Goal: Transaction & Acquisition: Purchase product/service

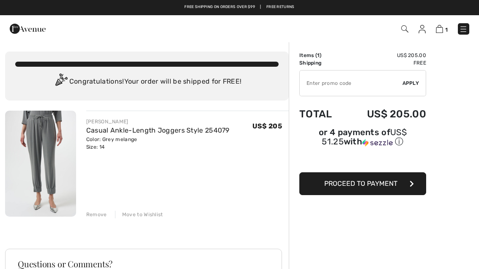
click at [419, 25] on img at bounding box center [421, 29] width 7 height 8
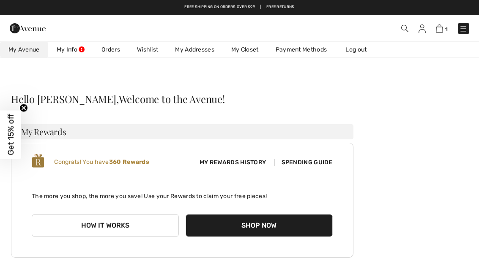
click at [441, 25] on img at bounding box center [439, 29] width 7 height 8
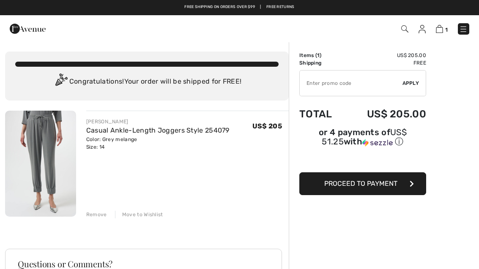
click at [365, 182] on span "Proceed to Payment" at bounding box center [360, 184] width 73 height 8
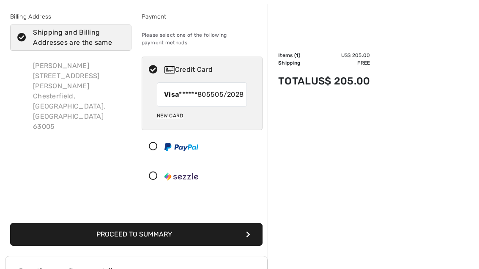
scroll to position [39, 0]
click at [160, 242] on button "Proceed to Summary" at bounding box center [136, 234] width 252 height 23
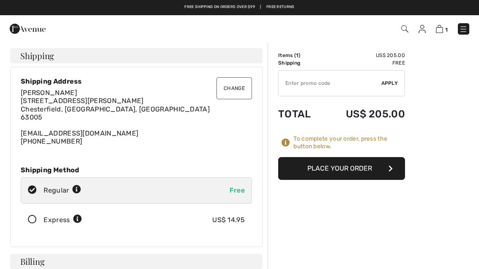
click at [339, 165] on button "Place Your Order" at bounding box center [341, 168] width 127 height 23
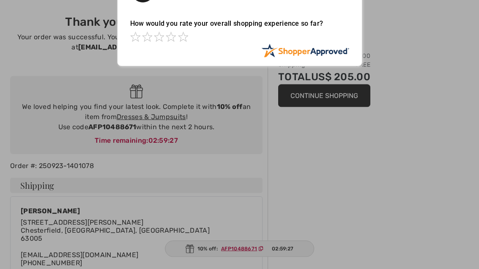
scroll to position [37, 0]
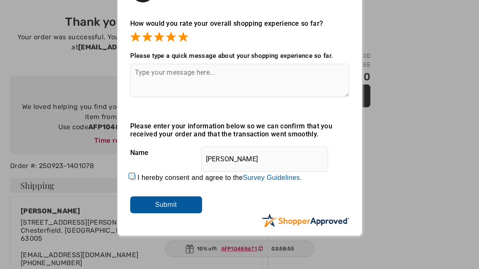
click at [173, 201] on input "Submit" at bounding box center [166, 204] width 72 height 17
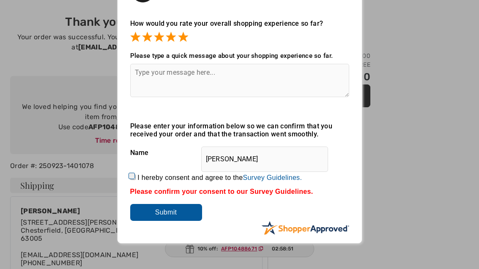
click at [133, 170] on div "I hereby consent and agree to the By submitting a review, you grant permission …" at bounding box center [239, 178] width 219 height 20
click at [136, 175] on input "I hereby consent and agree to the By submitting a review, you grant permission …" at bounding box center [132, 177] width 5 height 5
checkbox input "true"
click at [181, 209] on input "Submit" at bounding box center [166, 212] width 72 height 17
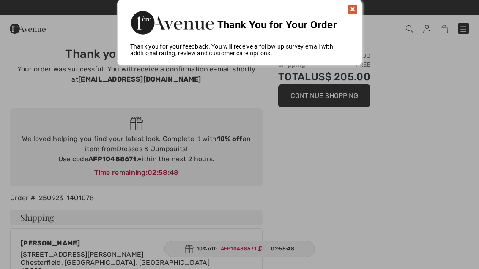
scroll to position [0, 0]
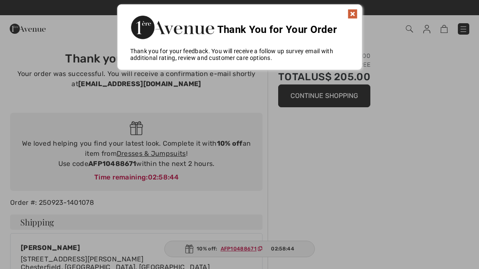
click at [337, 92] on div at bounding box center [239, 134] width 479 height 269
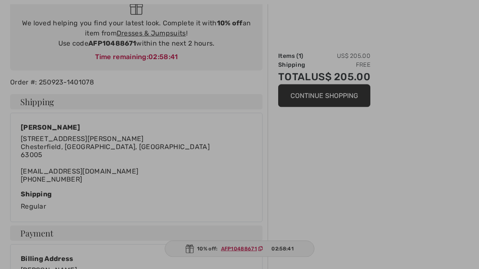
scroll to position [120, 0]
click at [299, 91] on div at bounding box center [239, 134] width 479 height 269
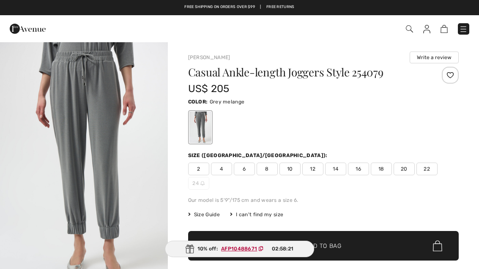
checkbox input "true"
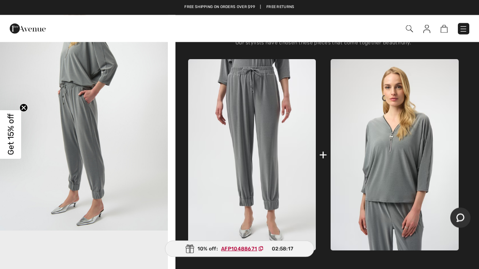
scroll to position [313, 0]
click at [400, 150] on img at bounding box center [394, 154] width 128 height 191
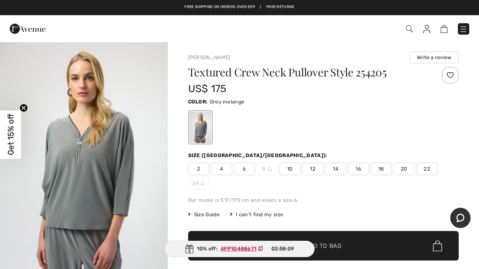
click at [336, 168] on span "14" at bounding box center [335, 169] width 21 height 13
click at [236, 240] on span "✔ Added to Bag Add to Bag" at bounding box center [323, 246] width 270 height 30
click at [346, 243] on span "✔ Added to Bag Add to Bag" at bounding box center [323, 246] width 270 height 30
click at [436, 28] on img at bounding box center [438, 29] width 7 height 8
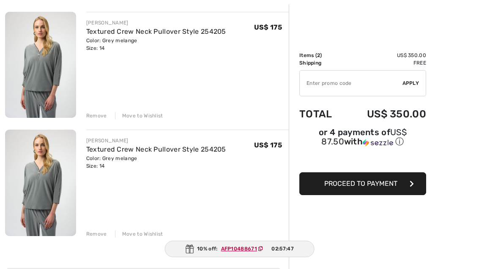
scroll to position [100, 0]
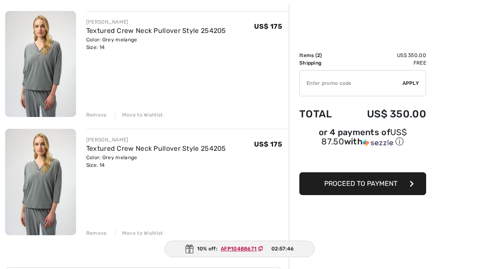
click at [94, 233] on div "Remove" at bounding box center [96, 233] width 21 height 8
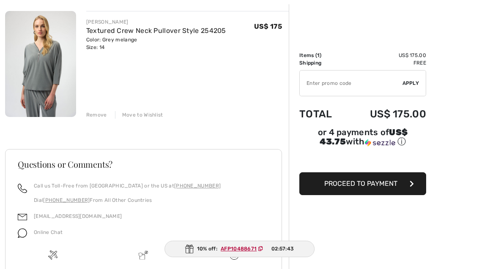
click at [318, 79] on input "TEXT" at bounding box center [351, 83] width 103 height 25
type input "AFP10488671"
click at [411, 77] on div "✔ Apply Remove" at bounding box center [362, 83] width 127 height 26
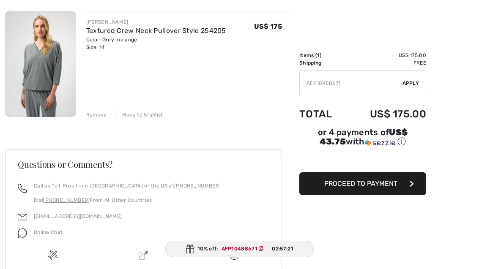
click at [412, 79] on div "✔ Apply Remove" at bounding box center [362, 83] width 127 height 26
click at [408, 80] on span "Apply" at bounding box center [410, 83] width 17 height 8
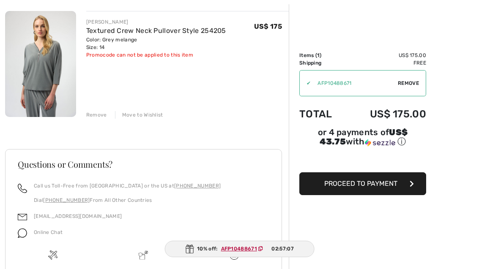
click at [356, 180] on button "Proceed to Payment" at bounding box center [362, 183] width 127 height 23
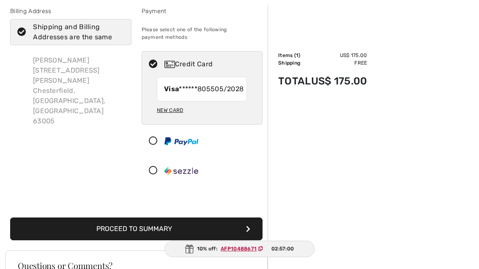
scroll to position [53, 0]
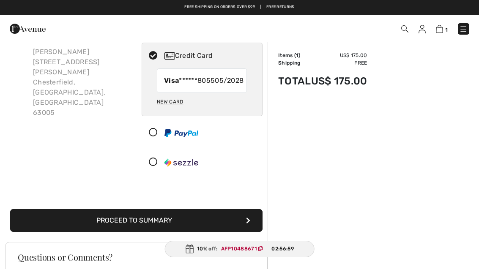
click at [175, 226] on button "Proceed to Summary" at bounding box center [136, 220] width 252 height 23
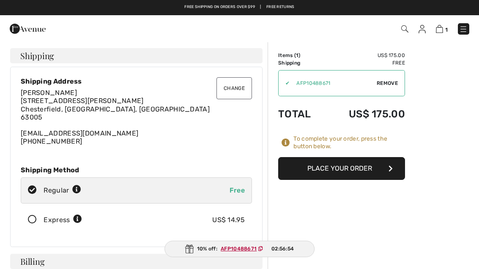
click at [352, 165] on button "Place Your Order" at bounding box center [341, 168] width 127 height 23
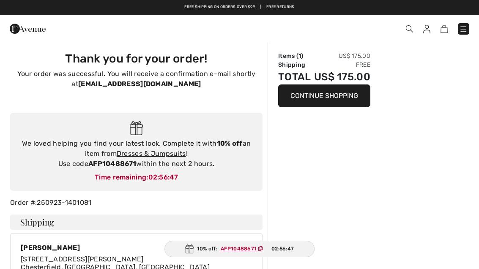
checkbox input "true"
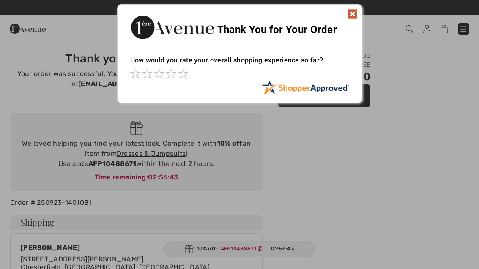
click at [352, 12] on img at bounding box center [352, 14] width 10 height 10
